Goal: Book appointment/travel/reservation

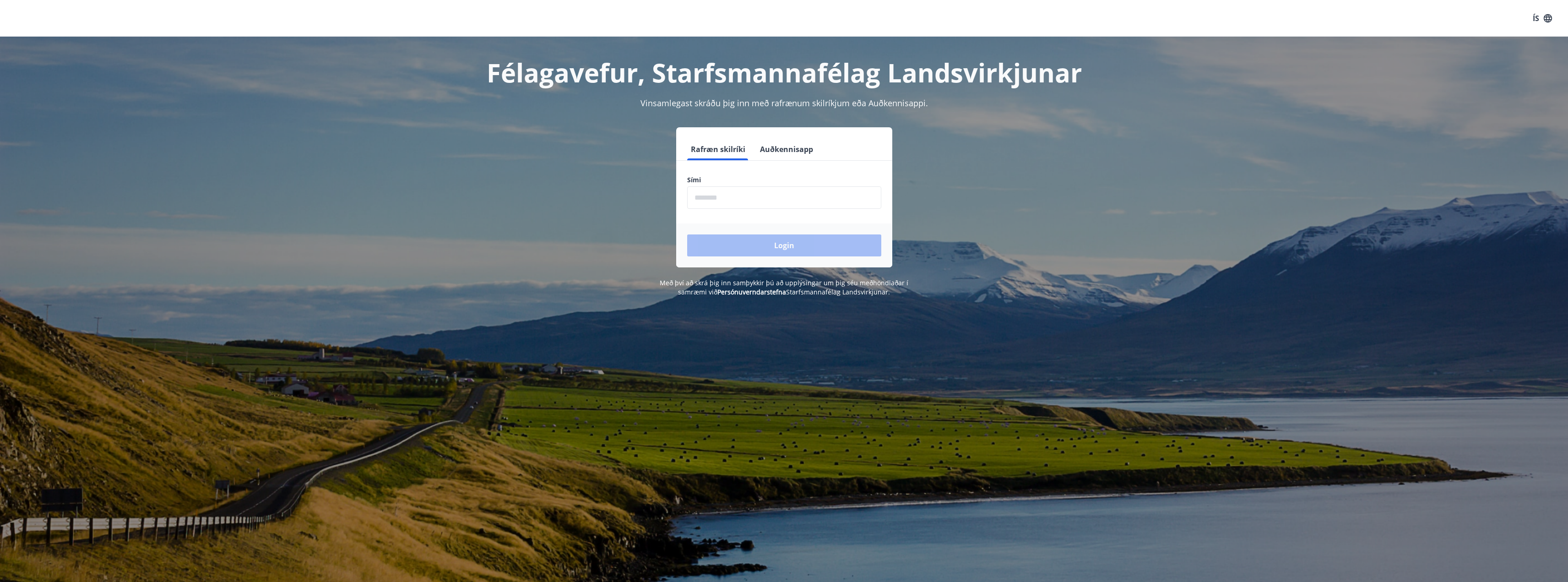
click at [762, 202] on input "phone" at bounding box center [784, 198] width 194 height 22
type input "********"
click at [757, 243] on button "Login" at bounding box center [784, 245] width 194 height 22
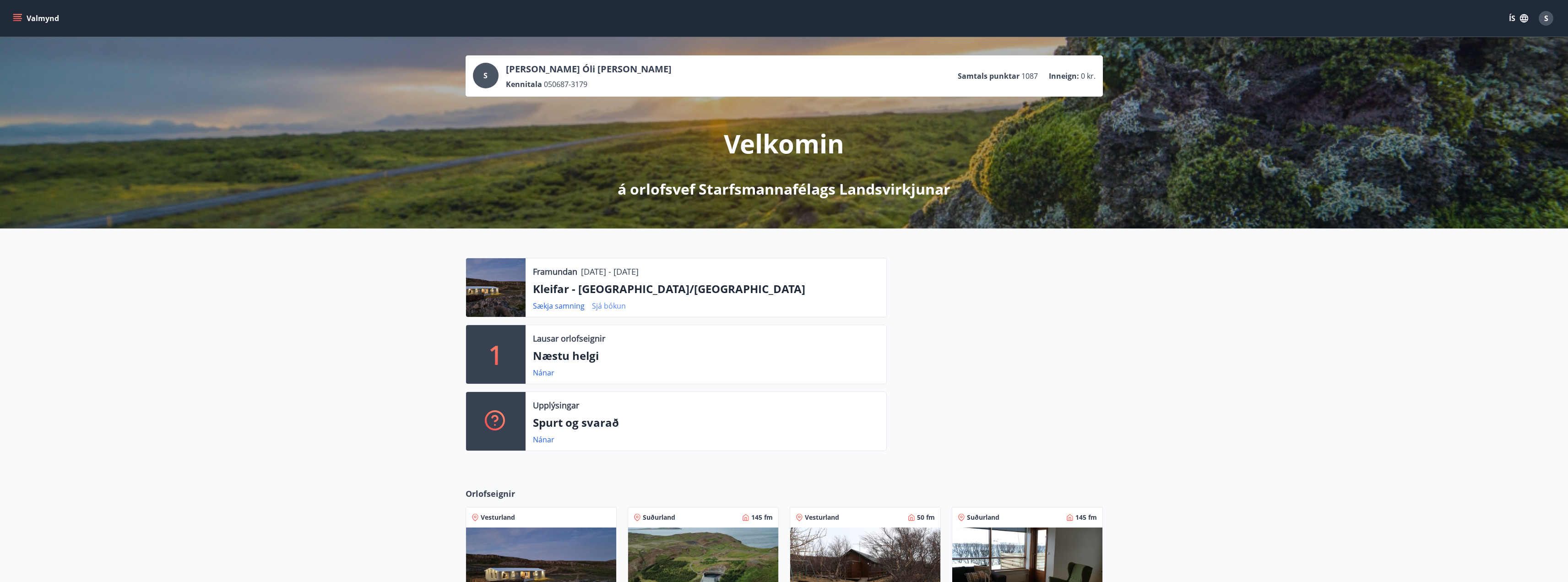
click at [614, 305] on link "Sjá bókun" at bounding box center [609, 305] width 34 height 10
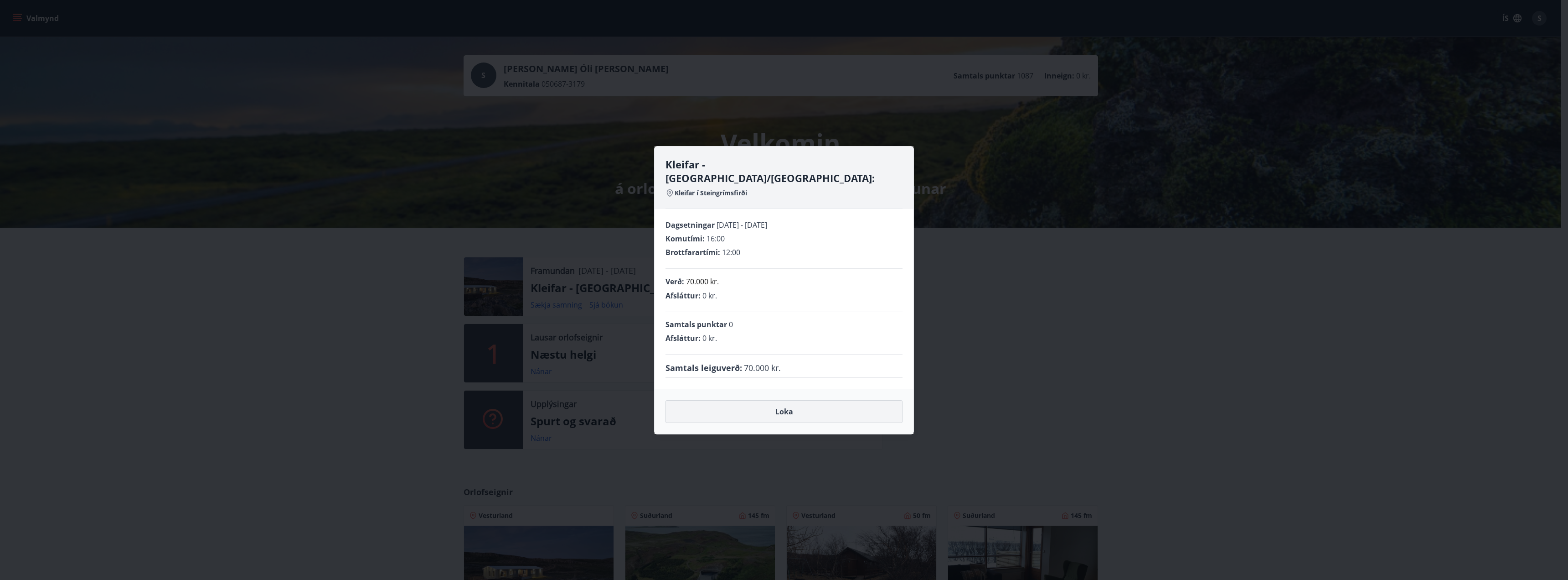
click at [776, 410] on button "Loka" at bounding box center [784, 411] width 237 height 23
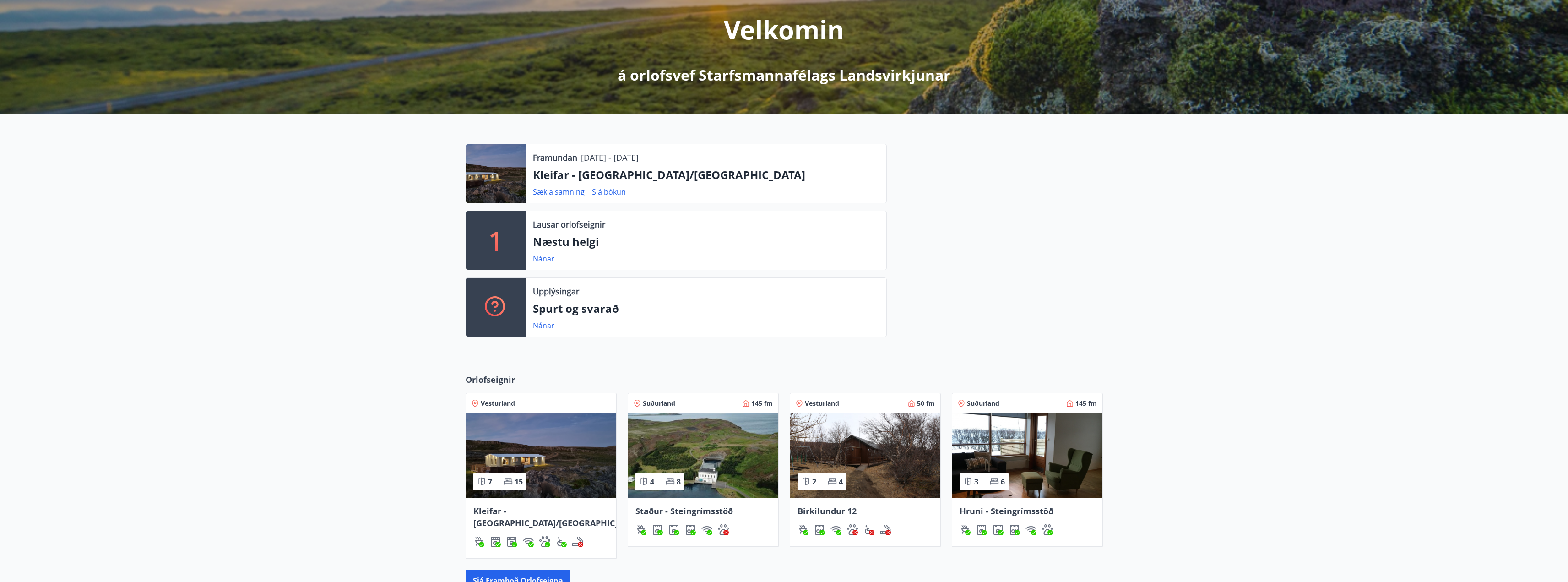
scroll to position [183, 0]
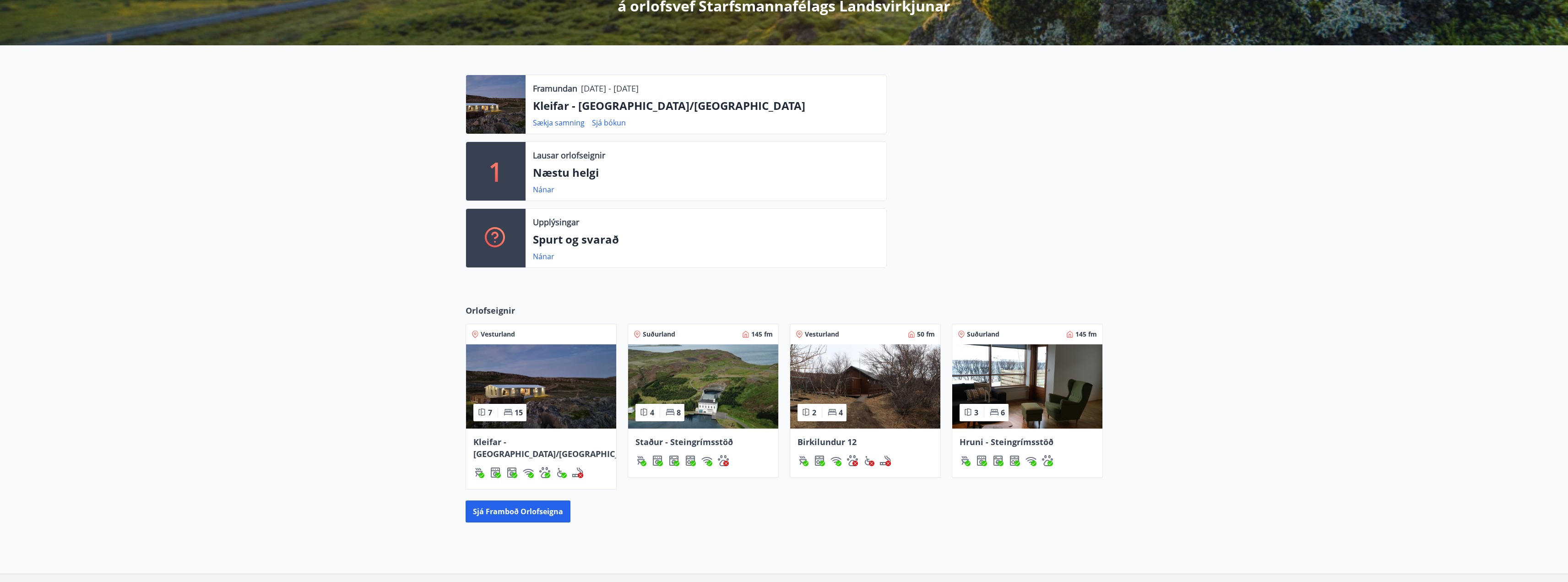
click at [568, 366] on img at bounding box center [541, 386] width 150 height 84
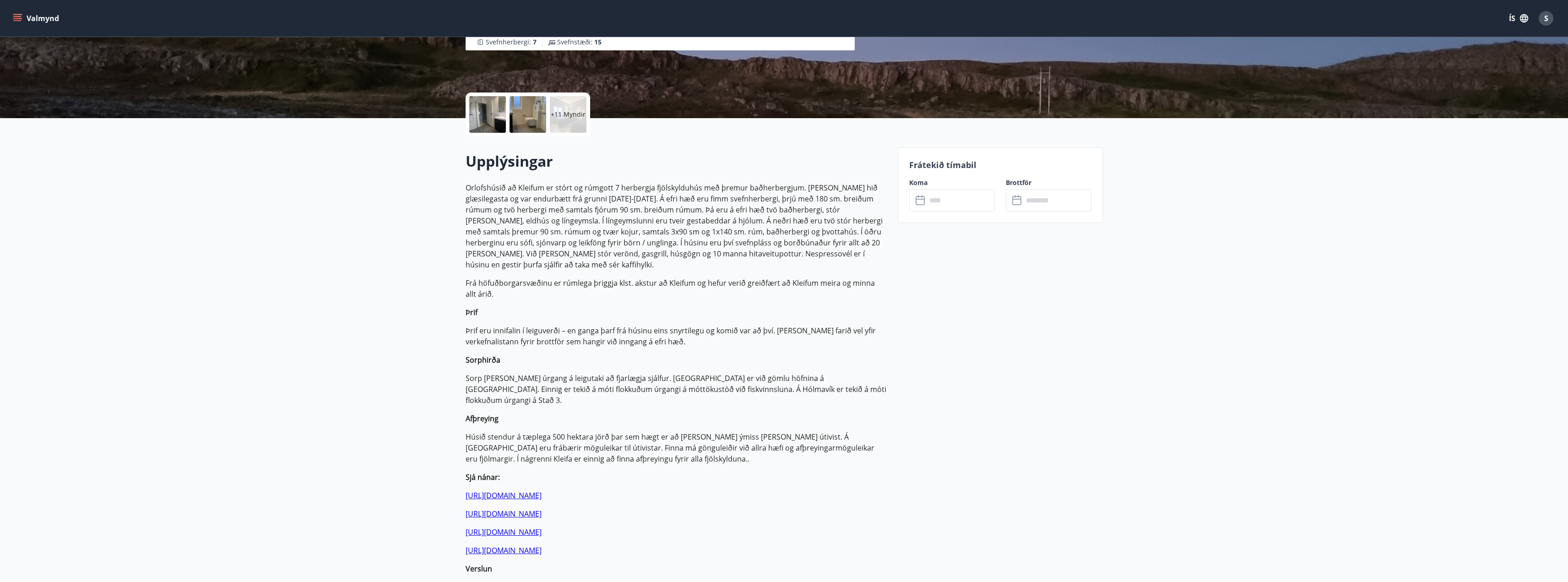
scroll to position [183, 0]
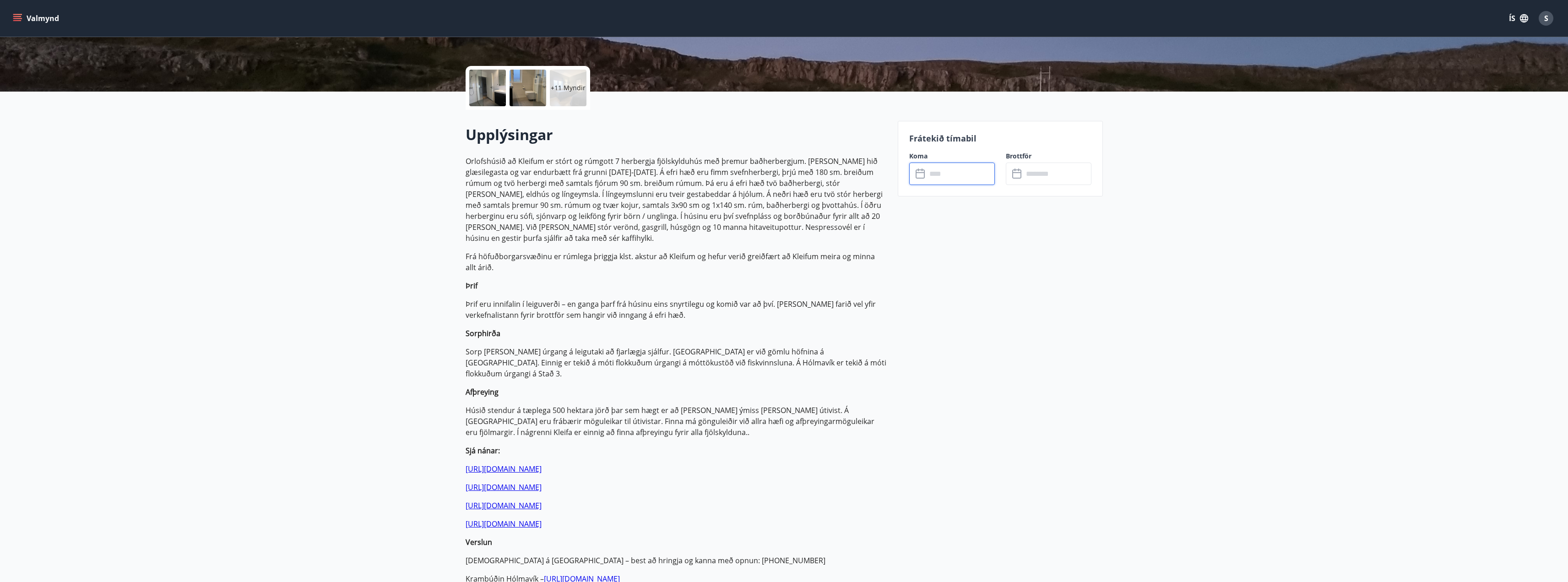
click at [946, 173] on input "text" at bounding box center [960, 174] width 68 height 22
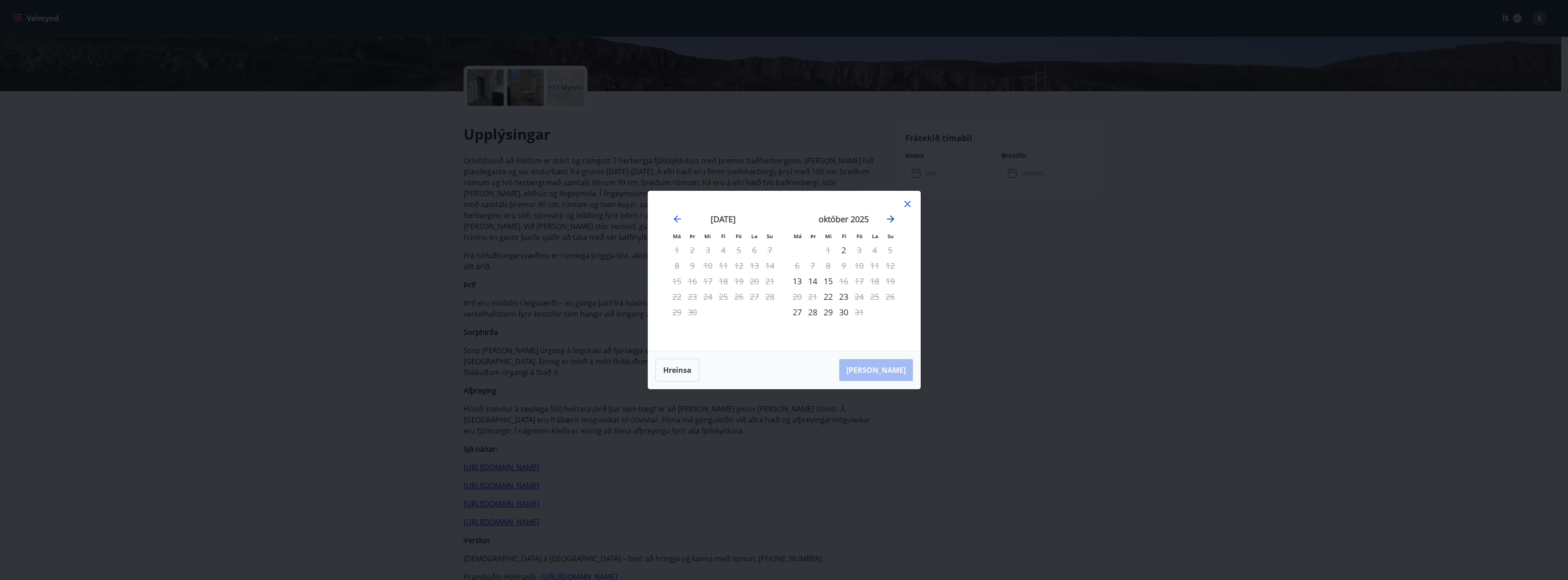
click at [887, 223] on icon "Move forward to switch to the next month." at bounding box center [890, 219] width 11 height 11
click at [889, 219] on icon "Move forward to switch to the next month." at bounding box center [890, 219] width 7 height 7
click at [887, 222] on icon "Move forward to switch to the next month." at bounding box center [890, 219] width 11 height 11
click at [675, 219] on icon "Move backward to switch to the previous month." at bounding box center [677, 219] width 7 height 7
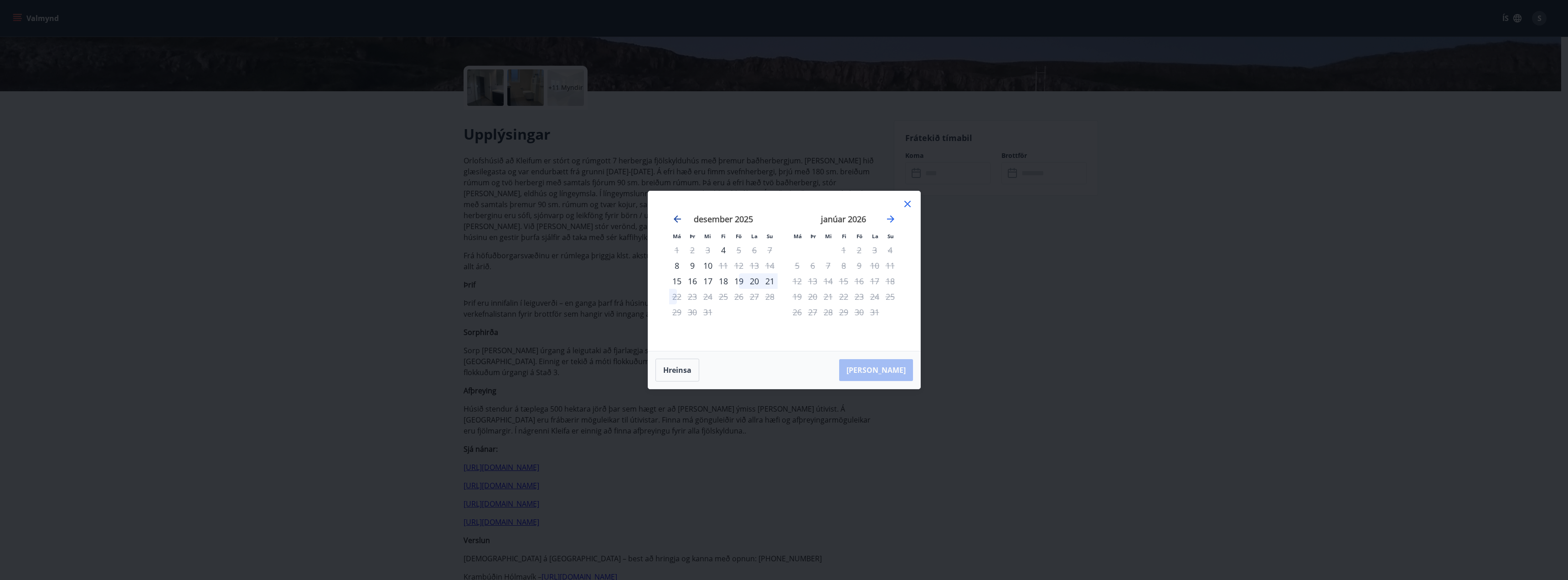
click at [675, 219] on icon "Move backward to switch to the previous month." at bounding box center [677, 219] width 7 height 7
click at [320, 234] on div "Má Þr Mi Fi Fö La Su Má Þr Mi Fi Fö La Su [DATE] 1 2 3 4 5 6 7 8 9 10 11 12 13 …" at bounding box center [784, 290] width 1568 height 580
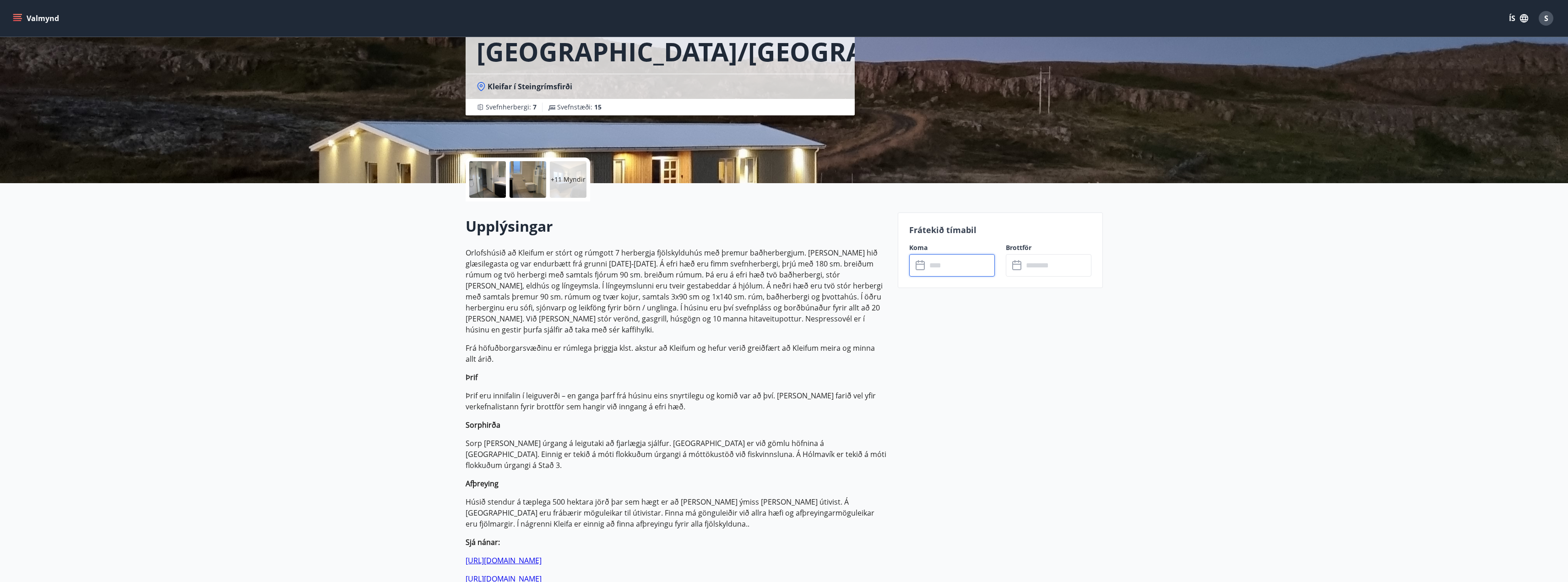
scroll to position [0, 0]
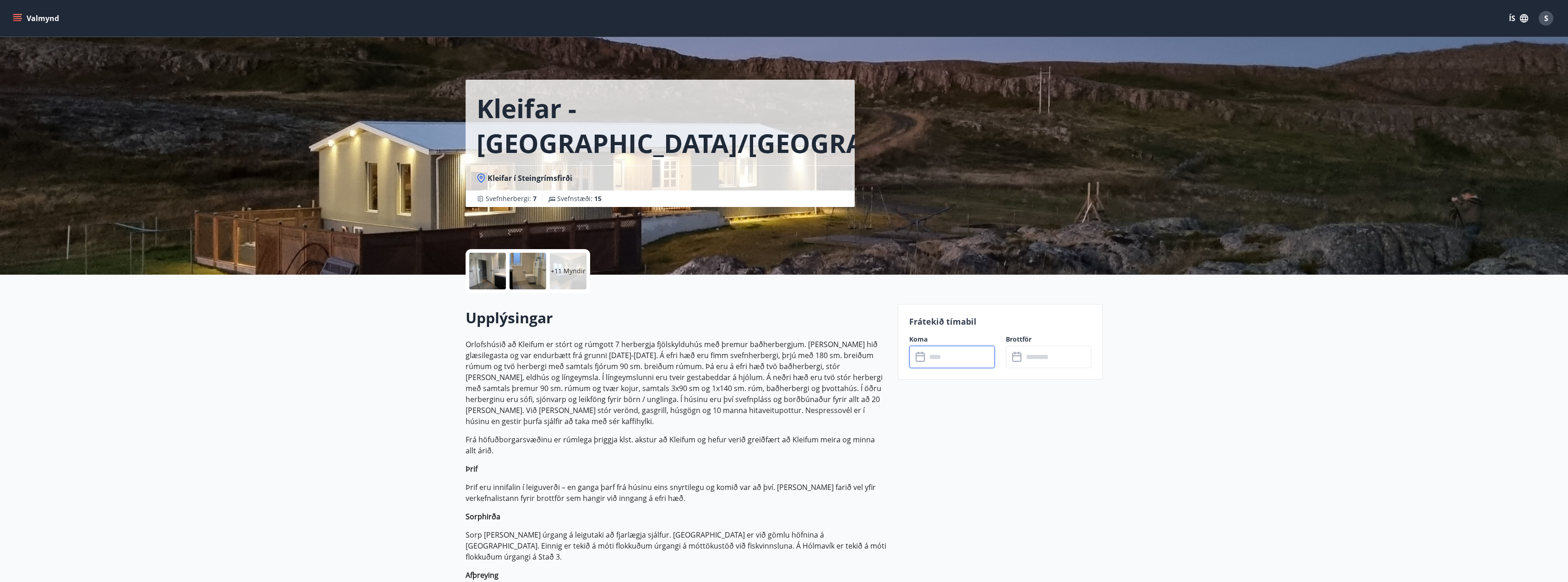
scroll to position [183, 0]
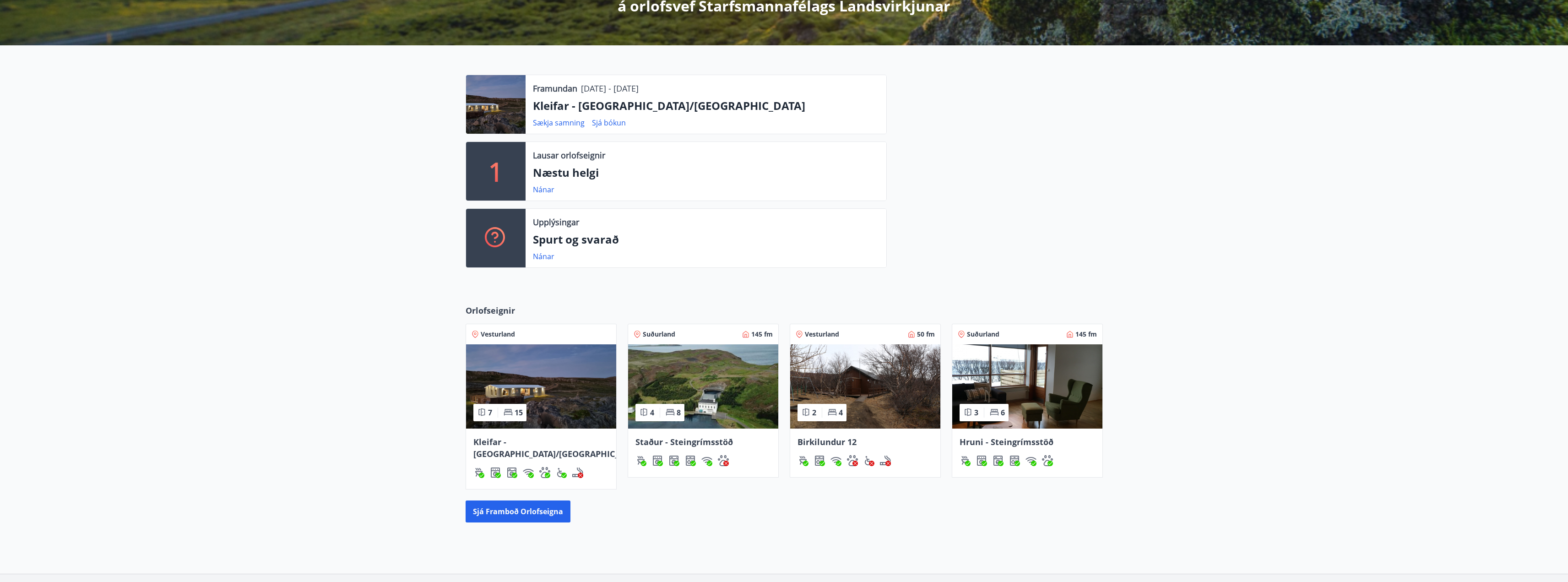
click at [1010, 390] on img at bounding box center [1027, 386] width 150 height 84
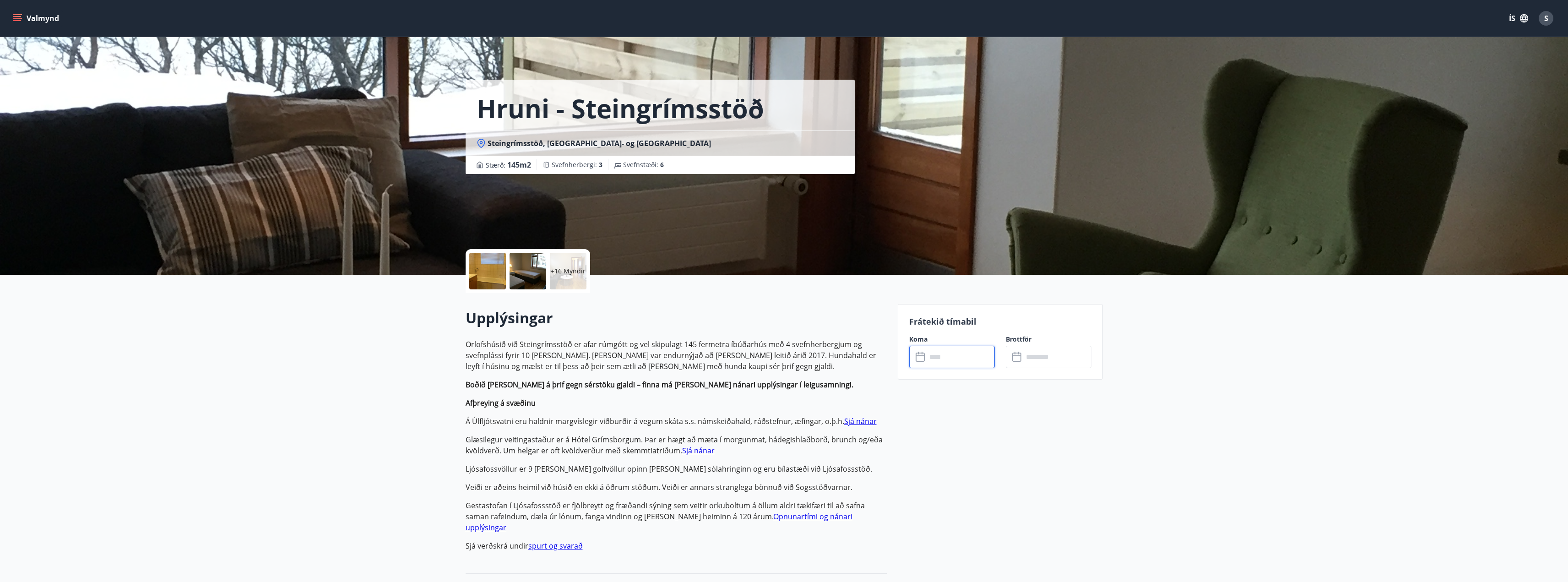
click at [975, 355] on input "text" at bounding box center [960, 357] width 68 height 22
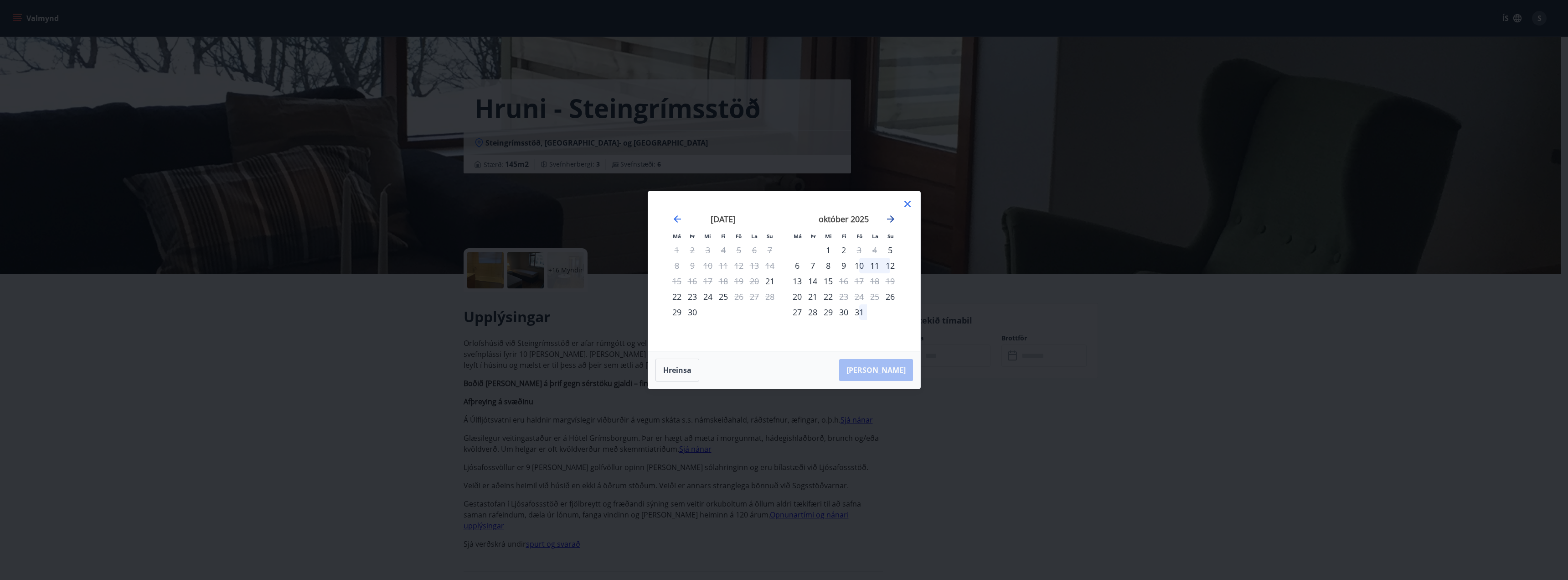
click at [889, 216] on icon "Move forward to switch to the next month." at bounding box center [890, 219] width 11 height 11
click at [1125, 383] on div "Má Þr Mi Fi Fö La Su Má Þr Mi Fi Fö La Su [DATE] 1 2 3 4 5 6 7 8 9 10 11 12 13 …" at bounding box center [784, 290] width 1568 height 580
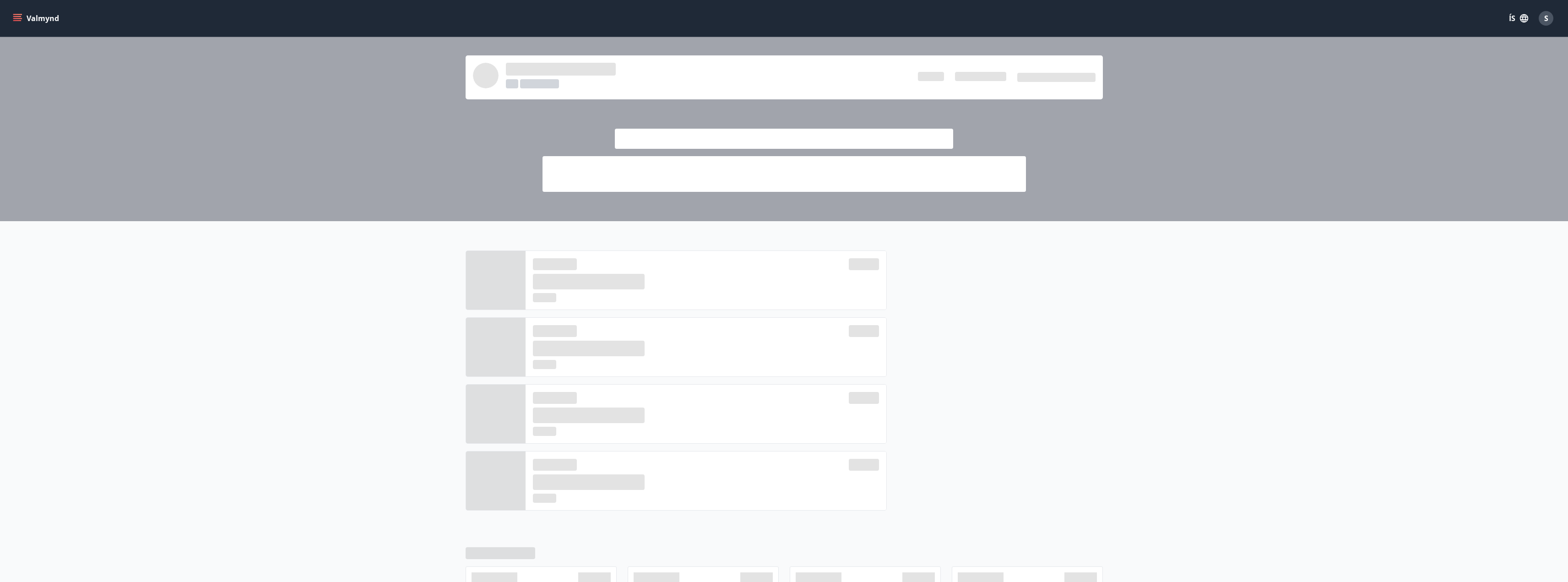
scroll to position [183, 0]
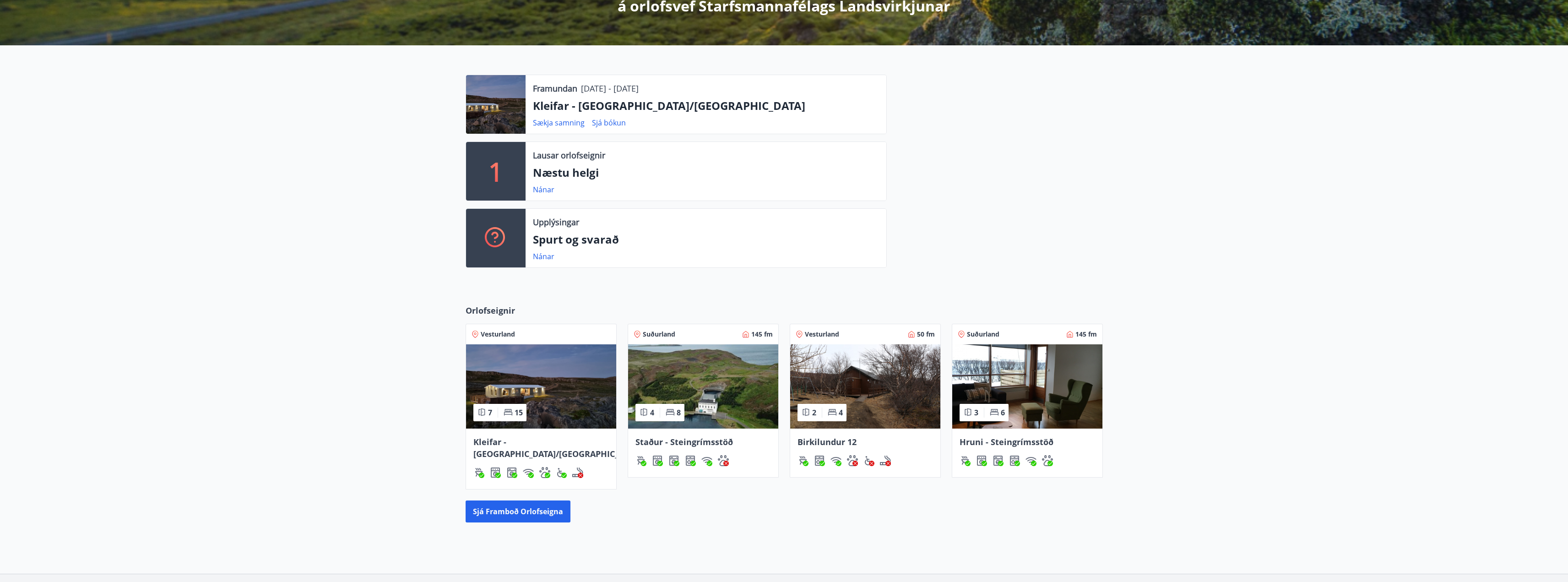
click at [713, 388] on img at bounding box center [704, 386] width 150 height 84
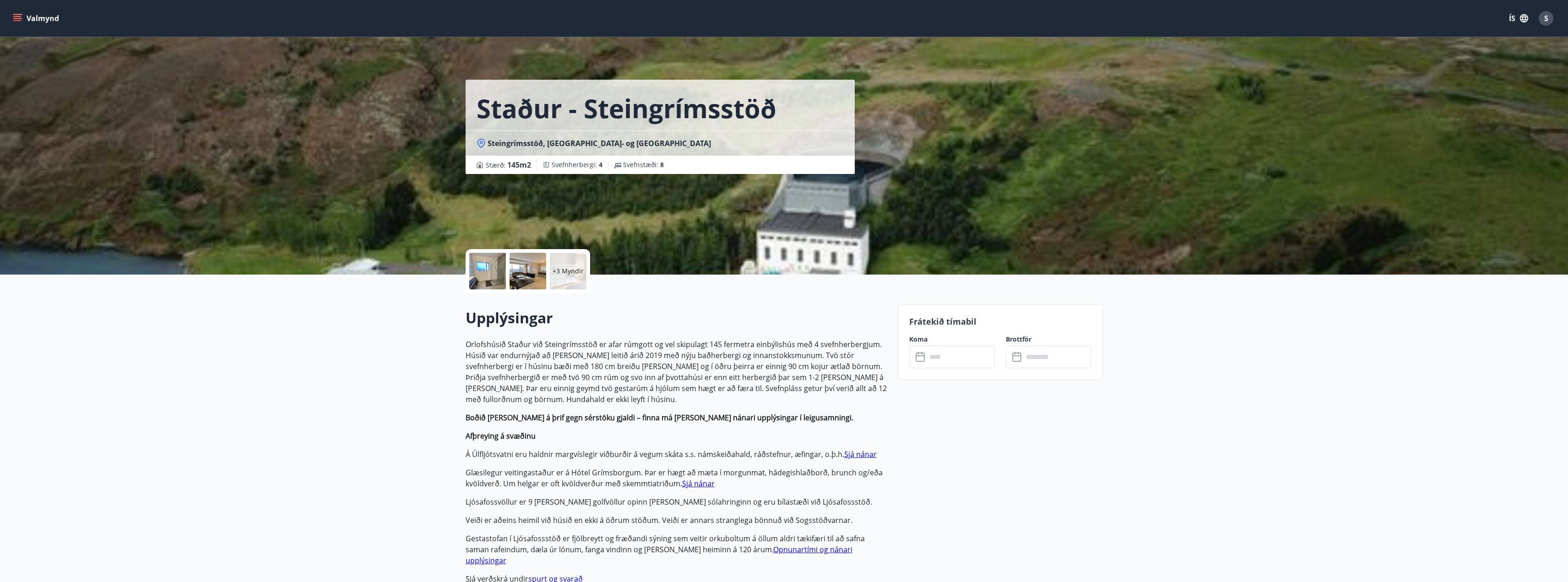
click at [981, 353] on input "text" at bounding box center [960, 357] width 68 height 22
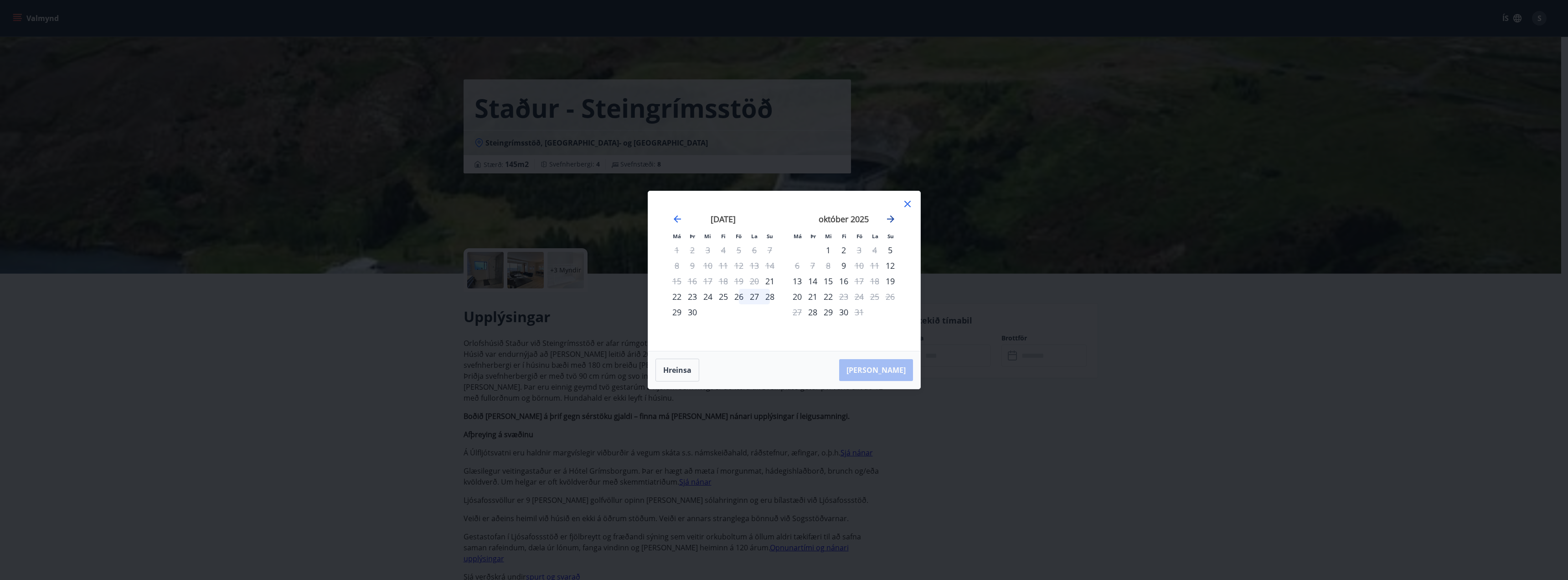
click at [891, 220] on icon "Move forward to switch to the next month." at bounding box center [890, 219] width 11 height 11
click at [857, 260] on div "7" at bounding box center [859, 265] width 16 height 16
click at [893, 264] on div "9" at bounding box center [890, 265] width 16 height 16
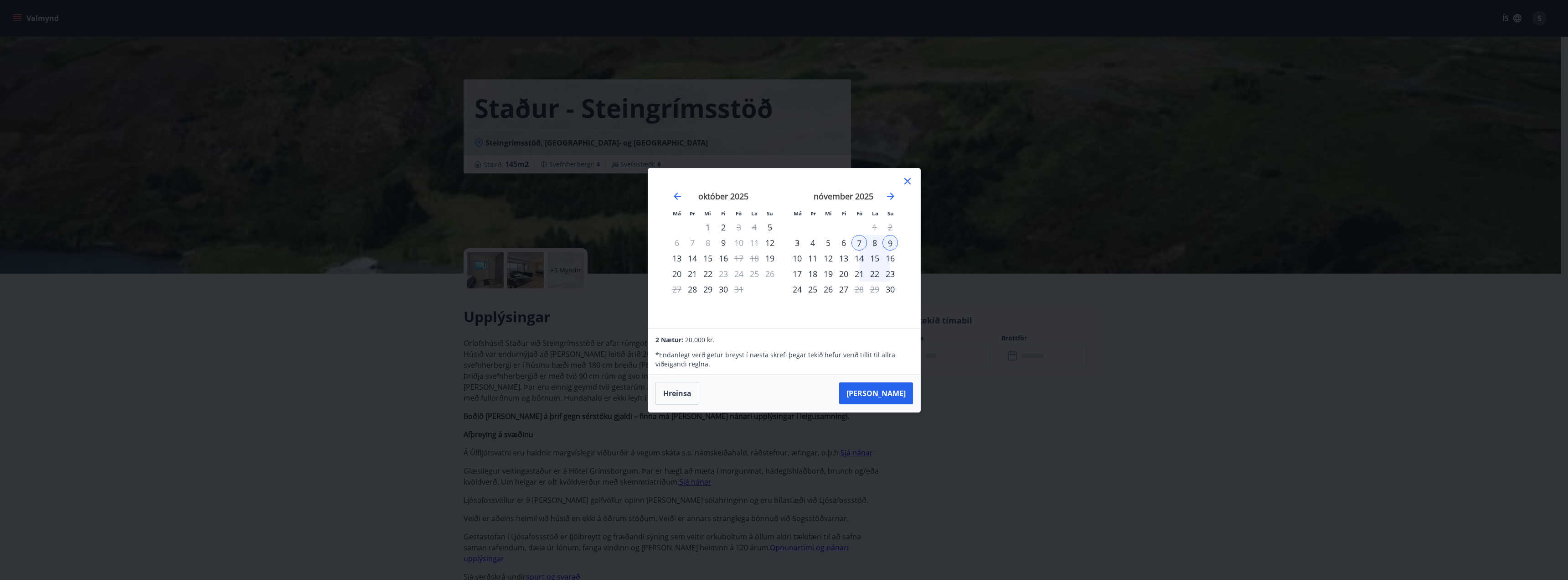
click at [889, 242] on div "9" at bounding box center [890, 243] width 16 height 16
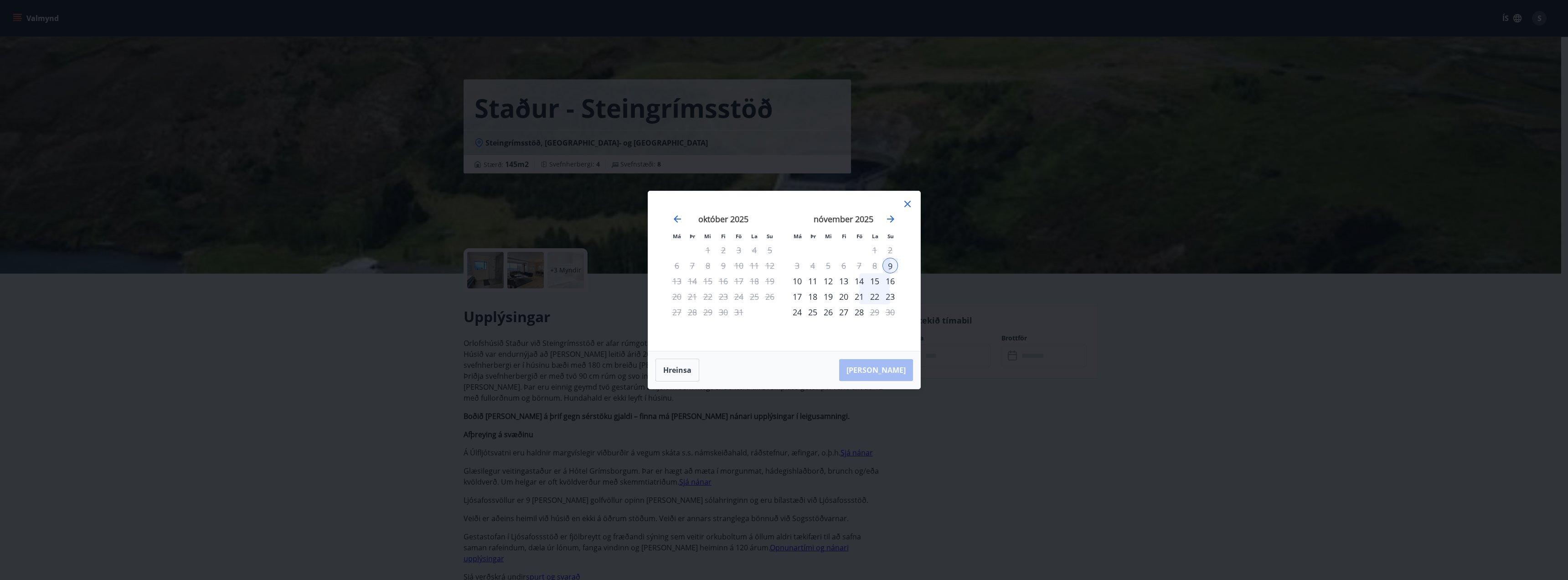
click at [855, 265] on div "7" at bounding box center [859, 265] width 16 height 16
click at [906, 202] on icon at bounding box center [907, 204] width 11 height 11
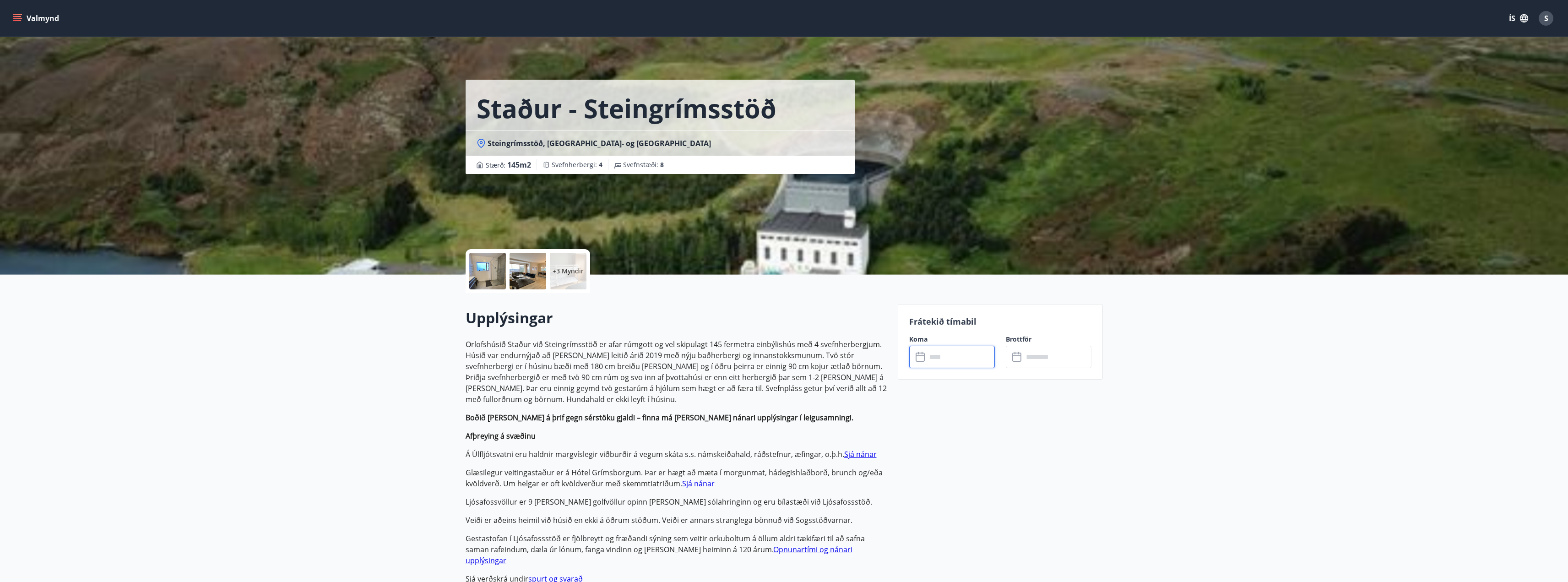
click at [950, 361] on input "text" at bounding box center [960, 357] width 68 height 22
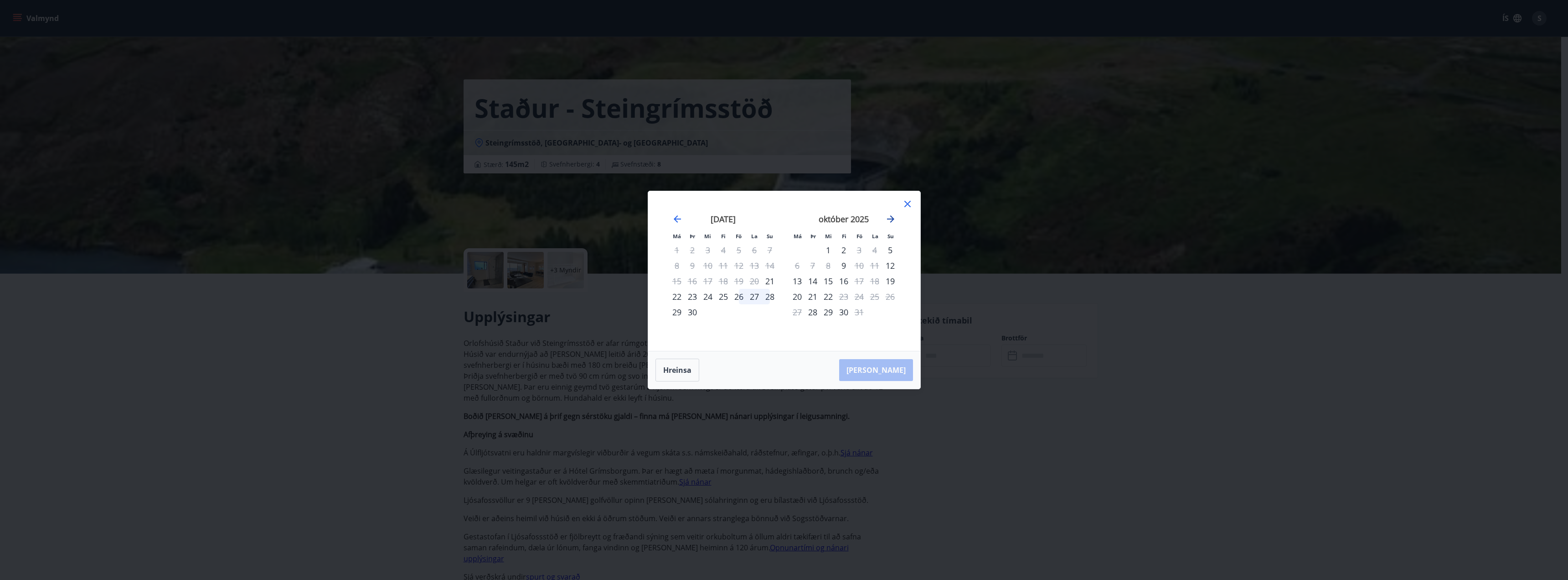
click at [893, 221] on icon "Move forward to switch to the next month." at bounding box center [890, 219] width 11 height 11
click at [845, 263] on div "6" at bounding box center [843, 265] width 16 height 16
click at [888, 265] on div "9" at bounding box center [890, 265] width 16 height 16
